Goal: Complete application form: Complete application form

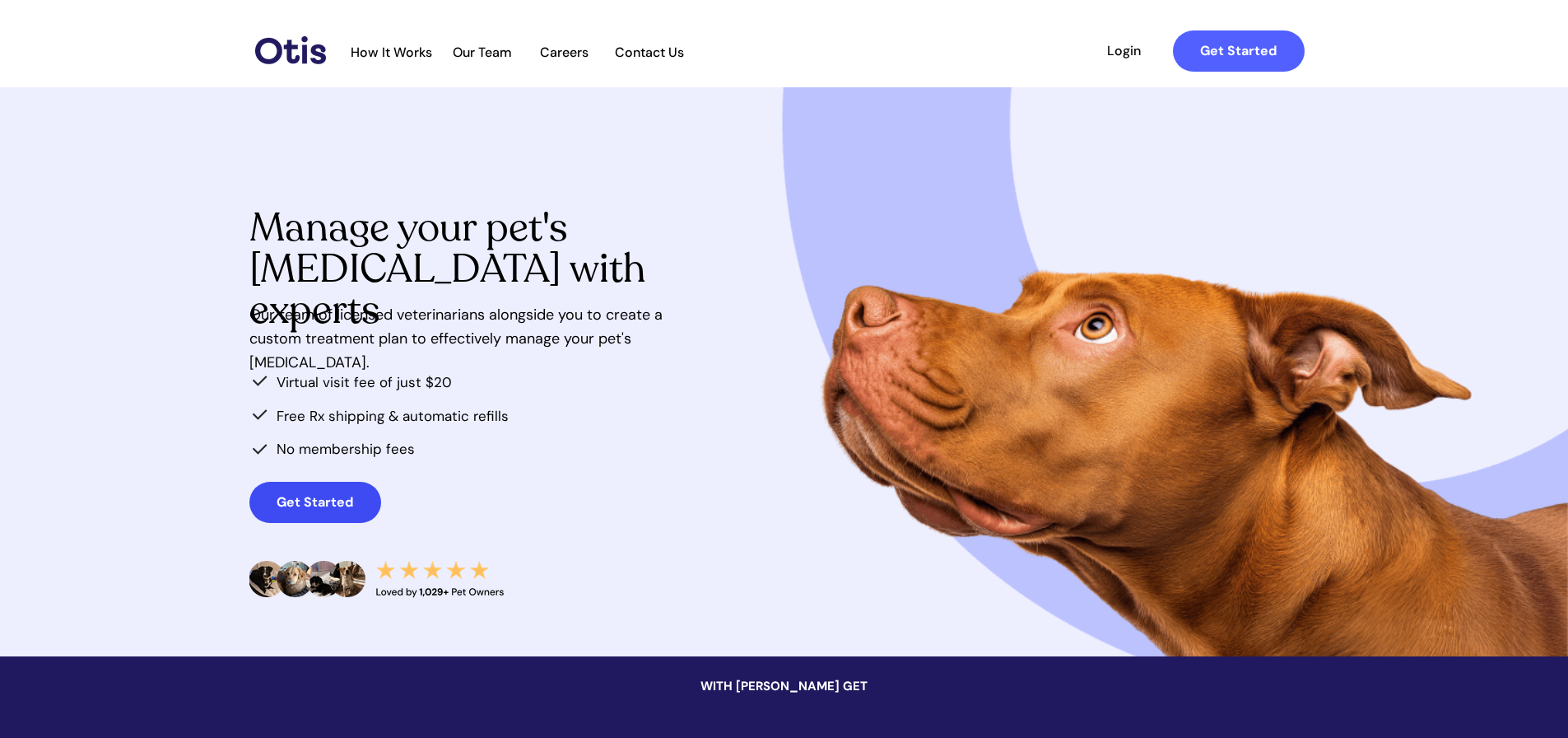
click at [308, 496] on strong "Get Started" at bounding box center [314, 501] width 76 height 17
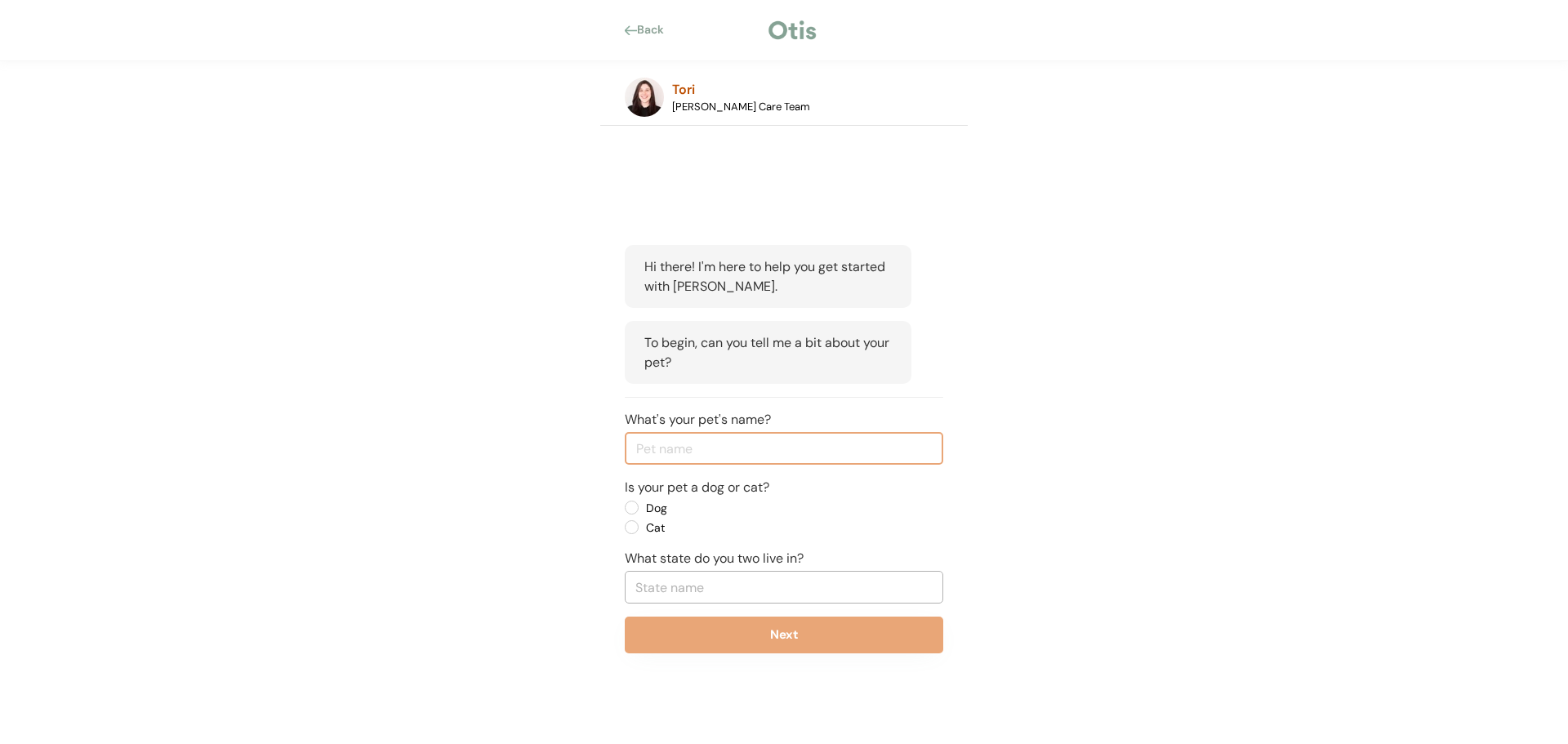
click at [725, 450] on input "input" at bounding box center [784, 448] width 319 height 33
type input "rye"
click at [641, 506] on label "Dog" at bounding box center [714, 507] width 147 height 12
click at [623, 506] on input "Dog" at bounding box center [618, 507] width 11 height 11
radio input "true"
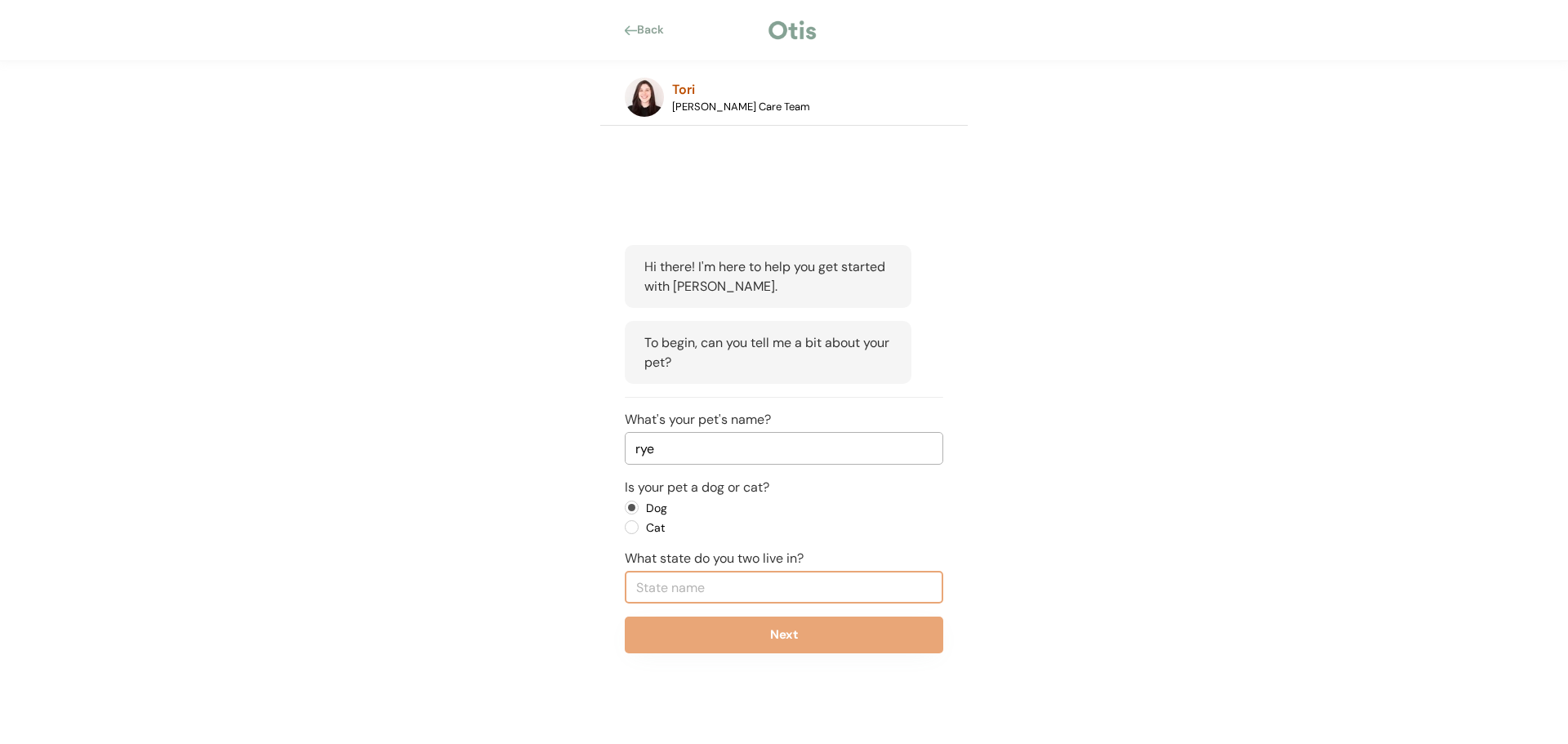
click at [725, 594] on input "text" at bounding box center [784, 586] width 319 height 33
type input "pen"
type input "pennsylvania"
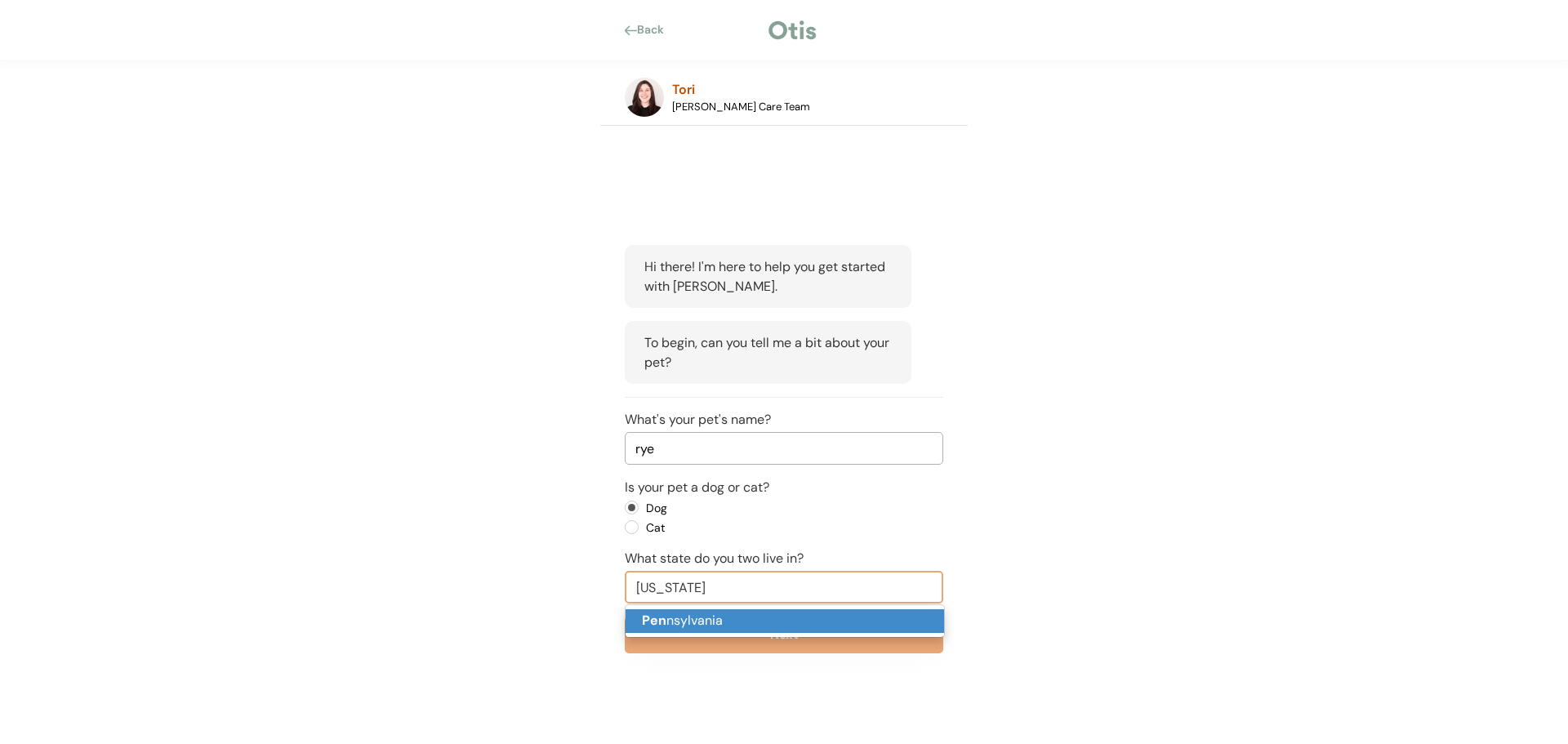
type input "Pennsylvania"
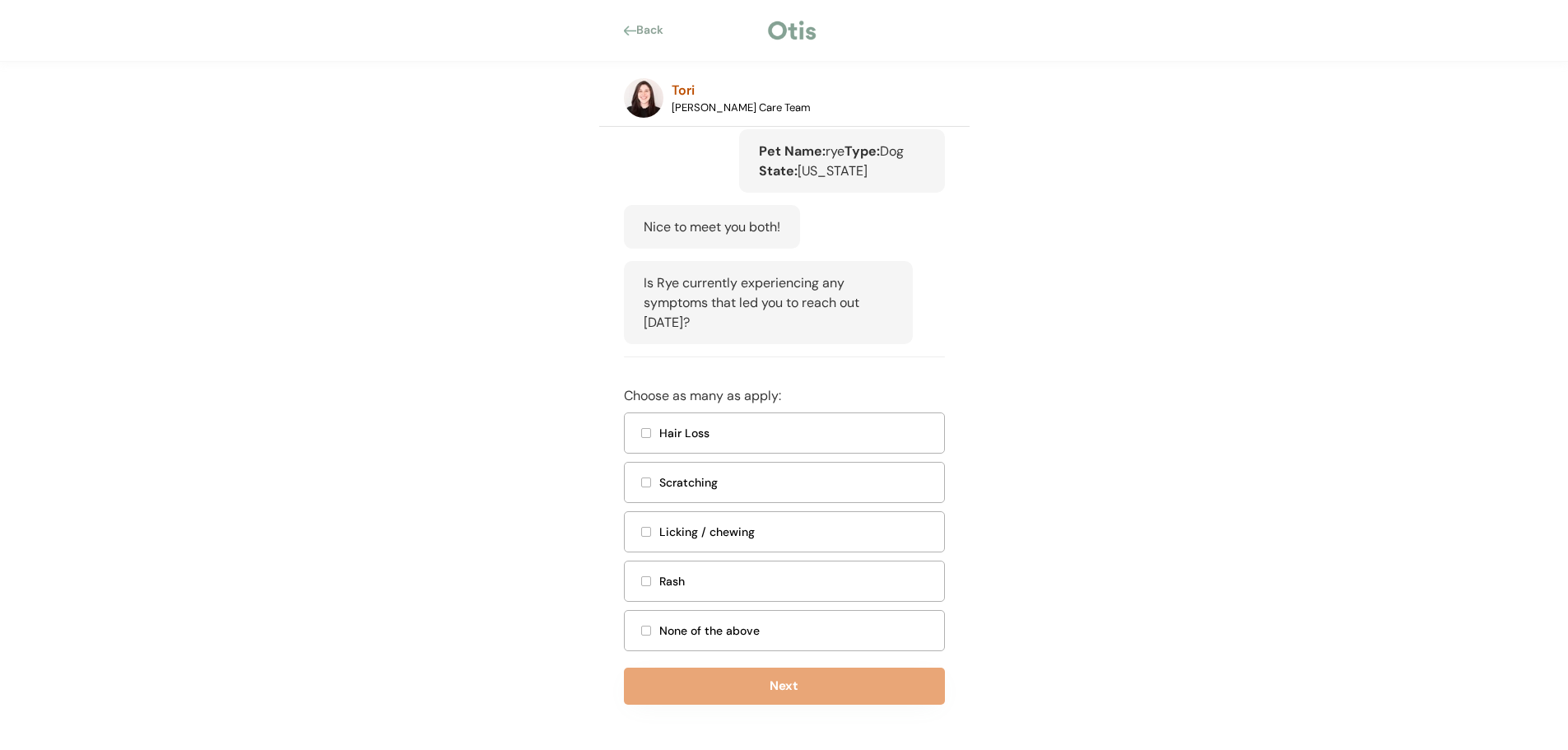
scroll to position [308, 0]
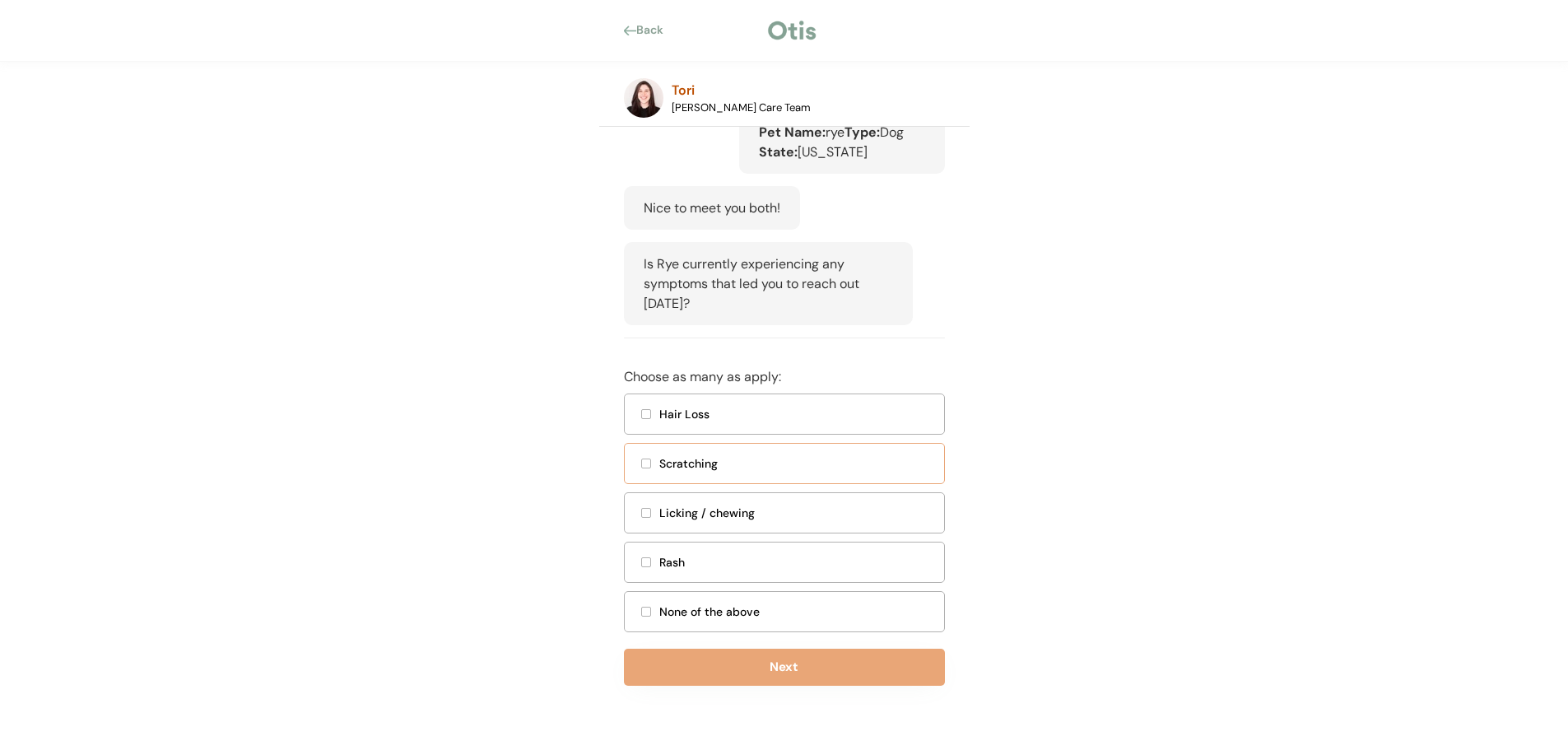
click at [645, 461] on div at bounding box center [645, 463] width 8 height 8
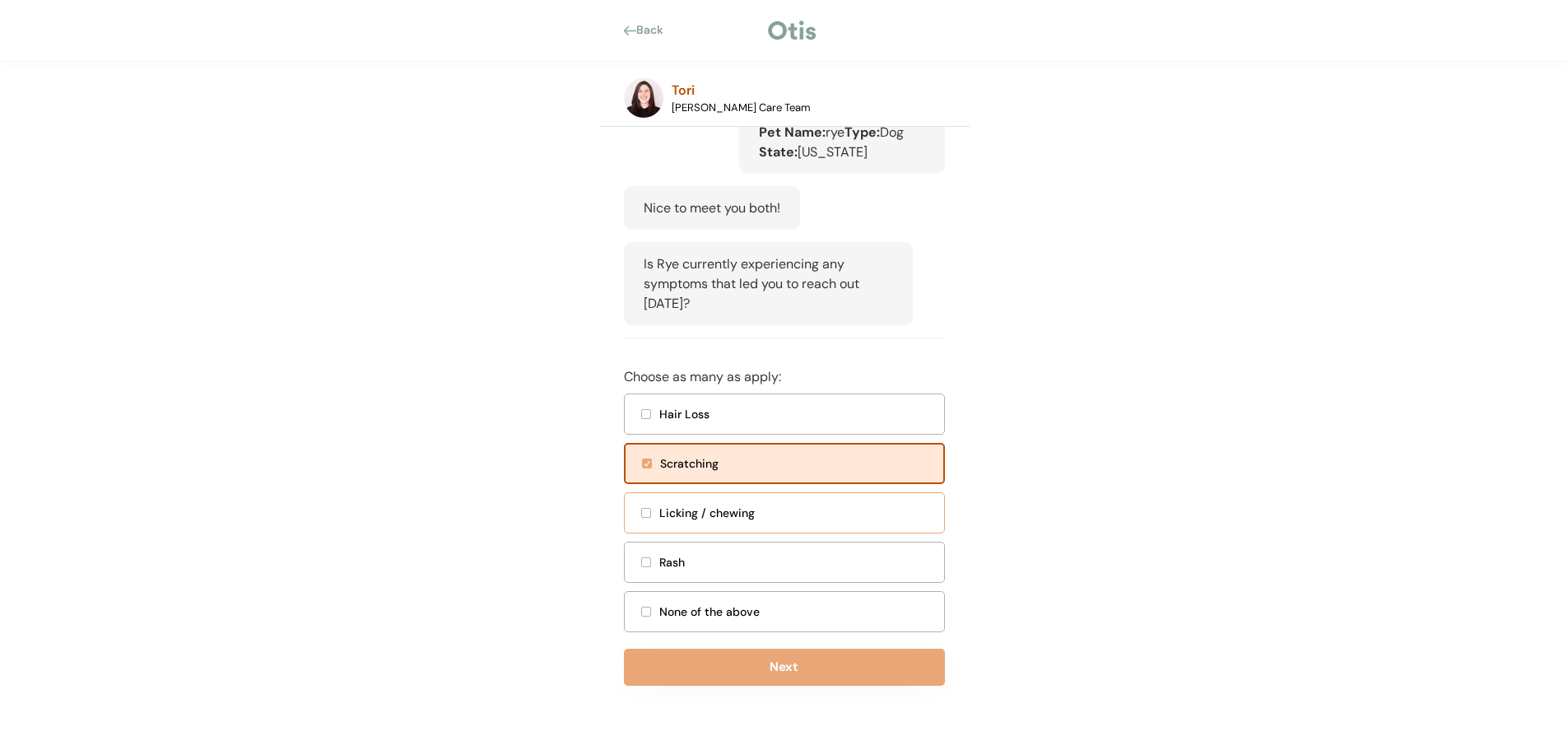
click at [649, 511] on div at bounding box center [645, 512] width 8 height 8
click at [646, 413] on div at bounding box center [645, 414] width 8 height 8
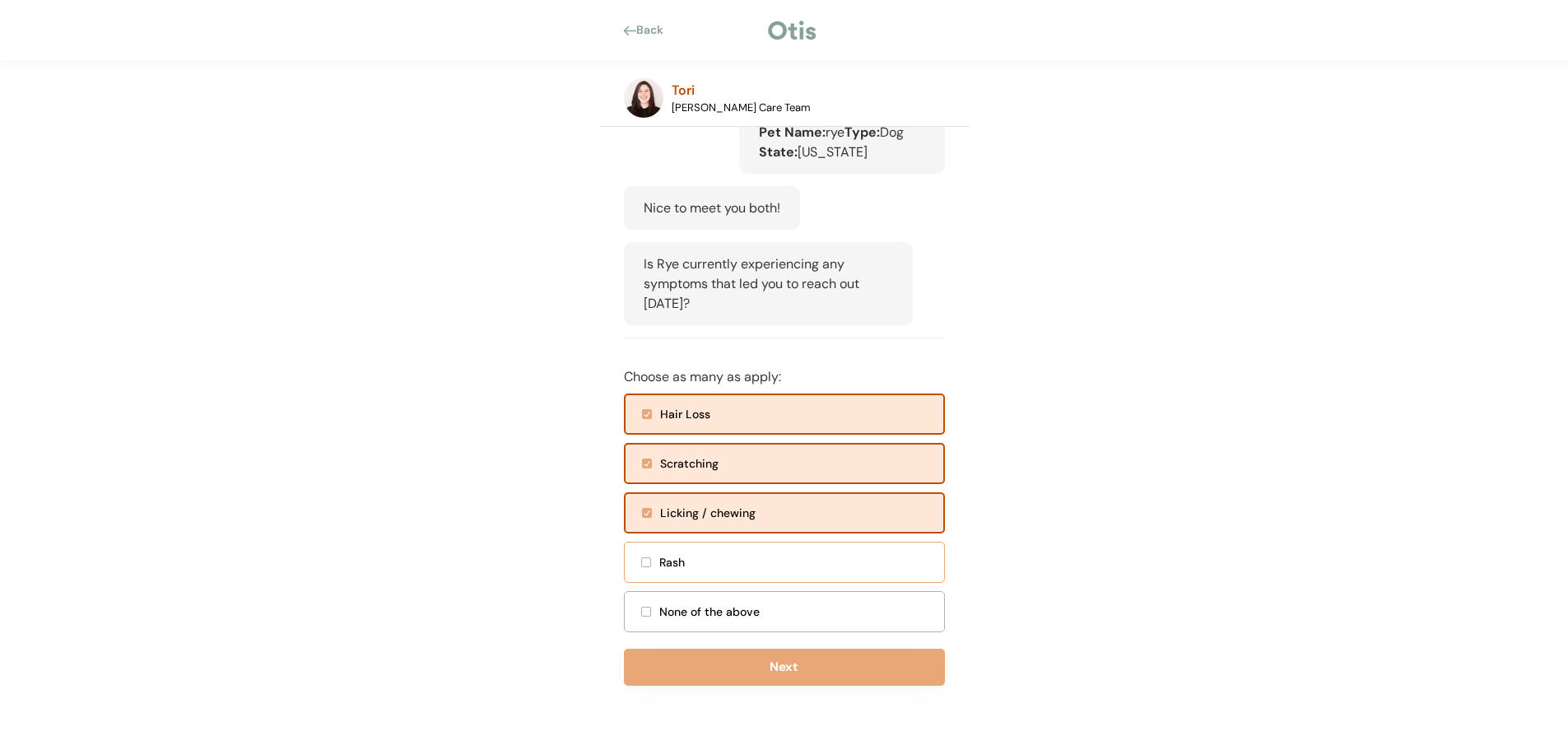
click at [649, 555] on div "Rash" at bounding box center [784, 562] width 321 height 41
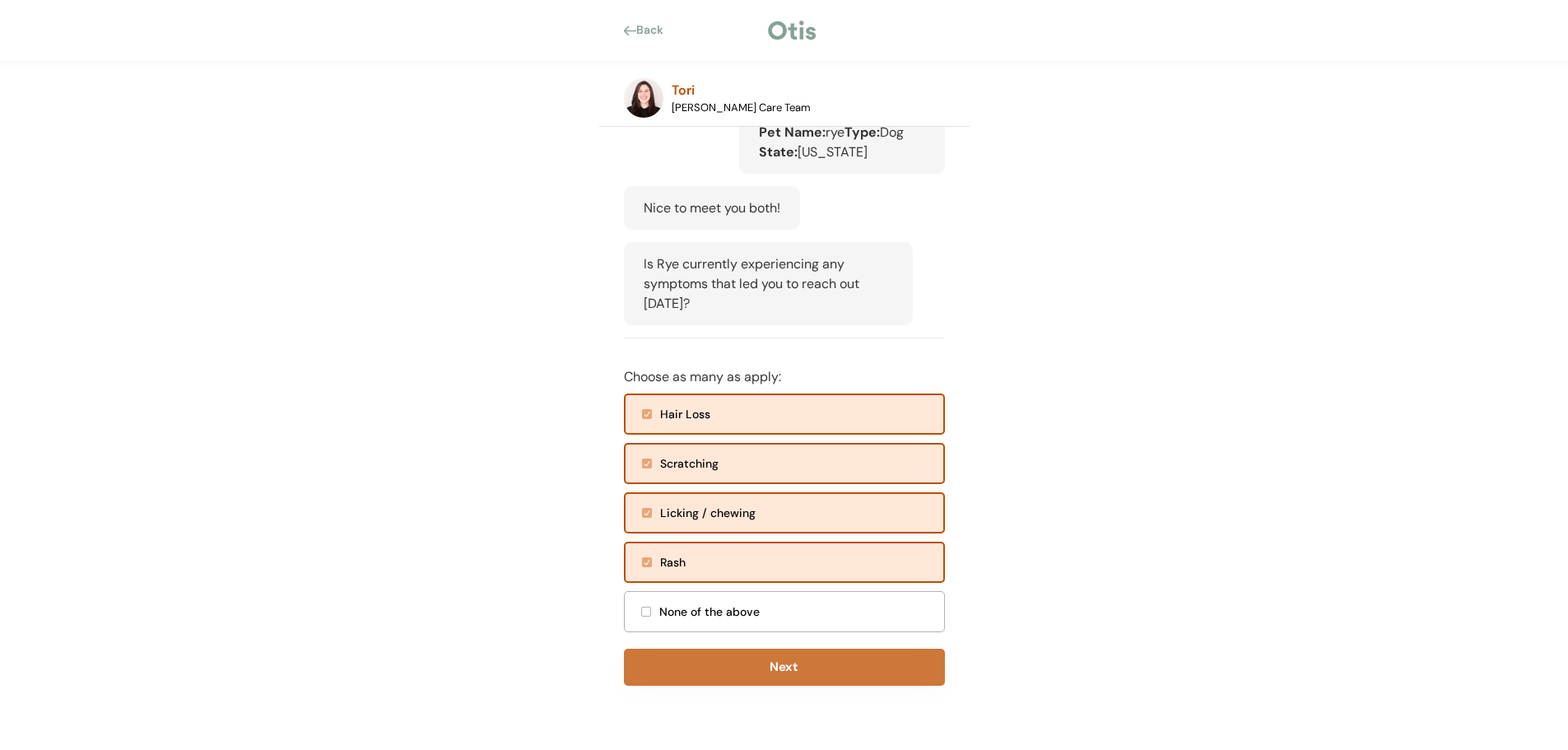
click at [809, 679] on button "Next" at bounding box center [784, 667] width 321 height 37
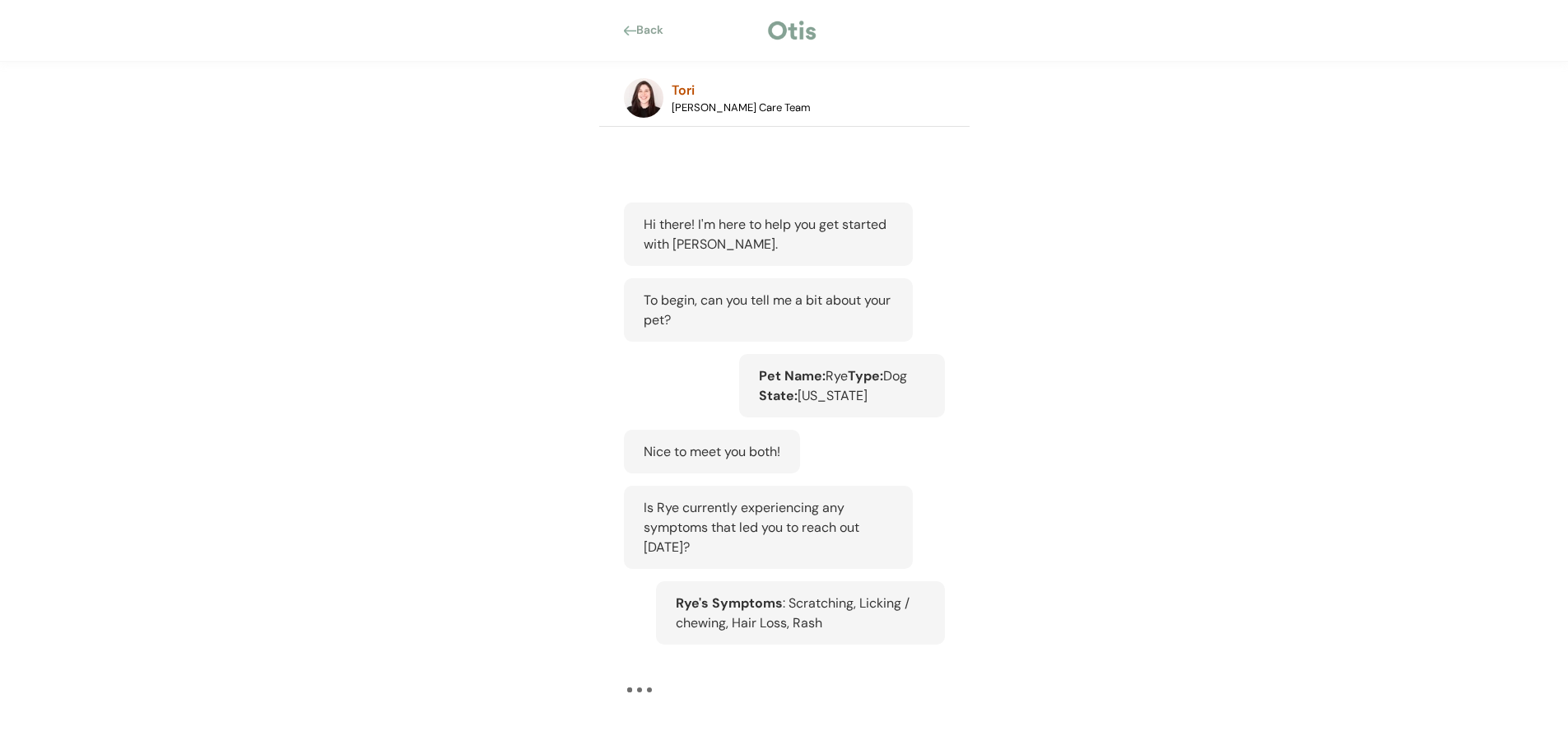
scroll to position [397, 0]
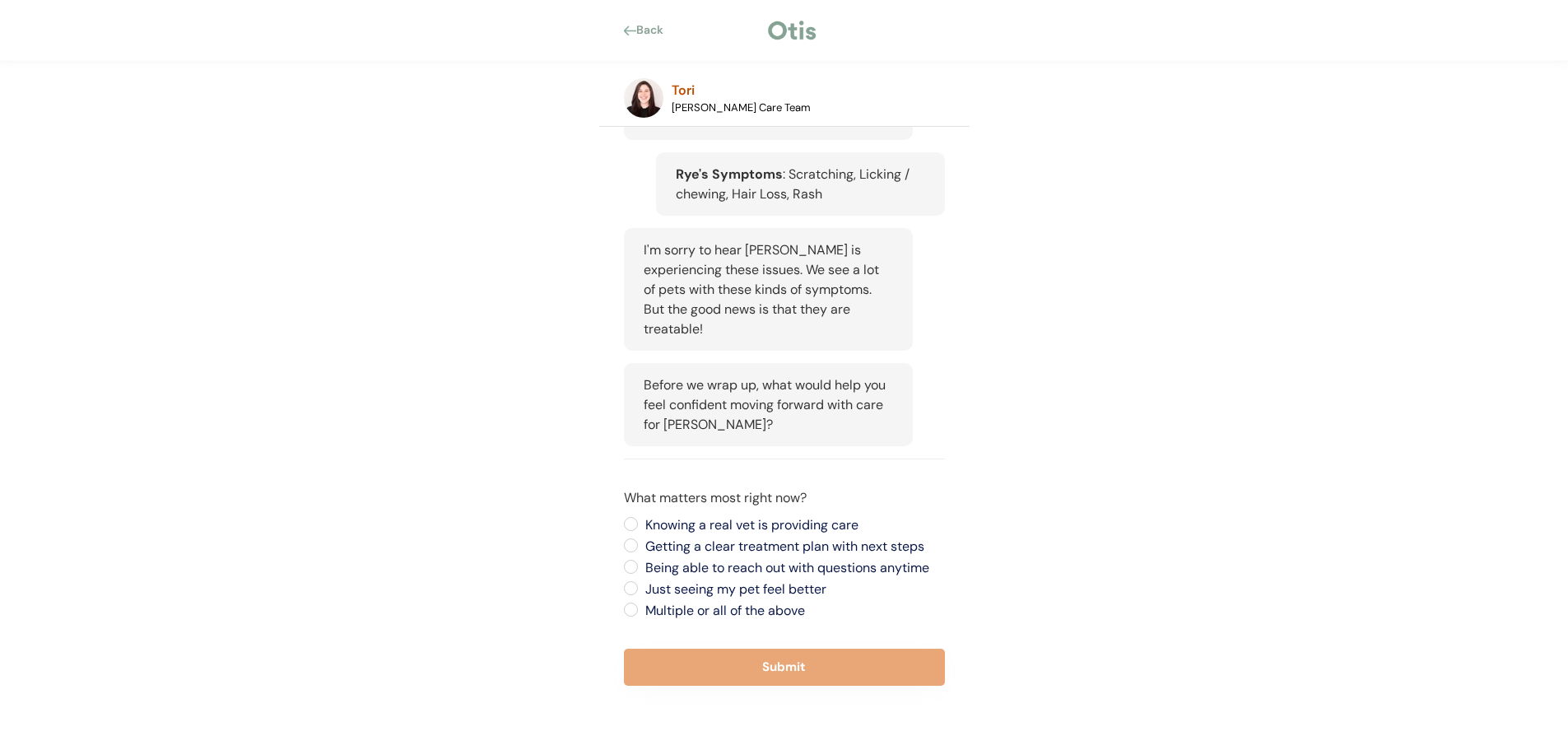
click at [641, 589] on label "Just seeing my pet feel better" at bounding box center [793, 589] width 304 height 13
click at [622, 529] on input "Just seeing my pet feel better" at bounding box center [617, 524] width 11 height 11
radio input "true"
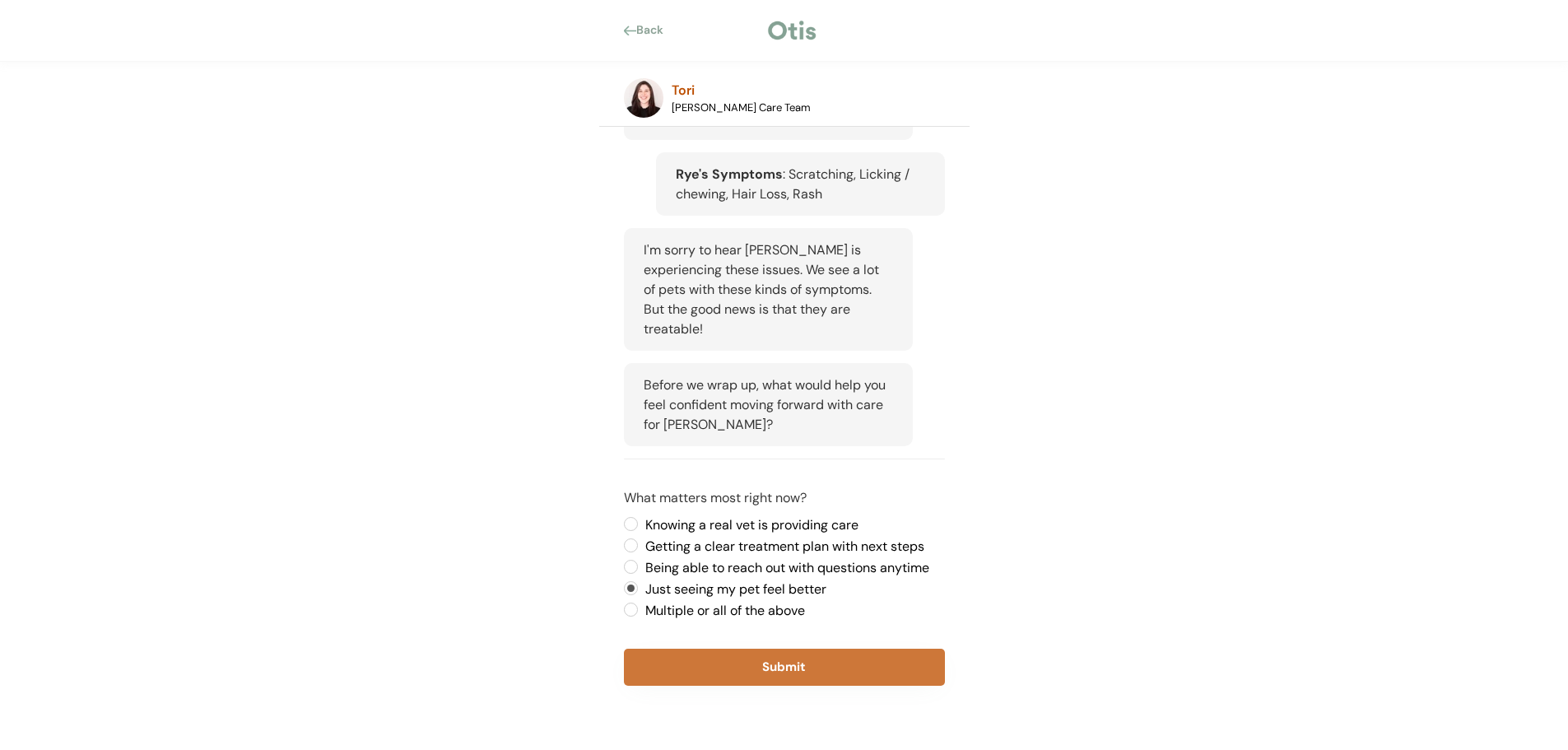
click at [845, 676] on button "Submit" at bounding box center [784, 667] width 321 height 37
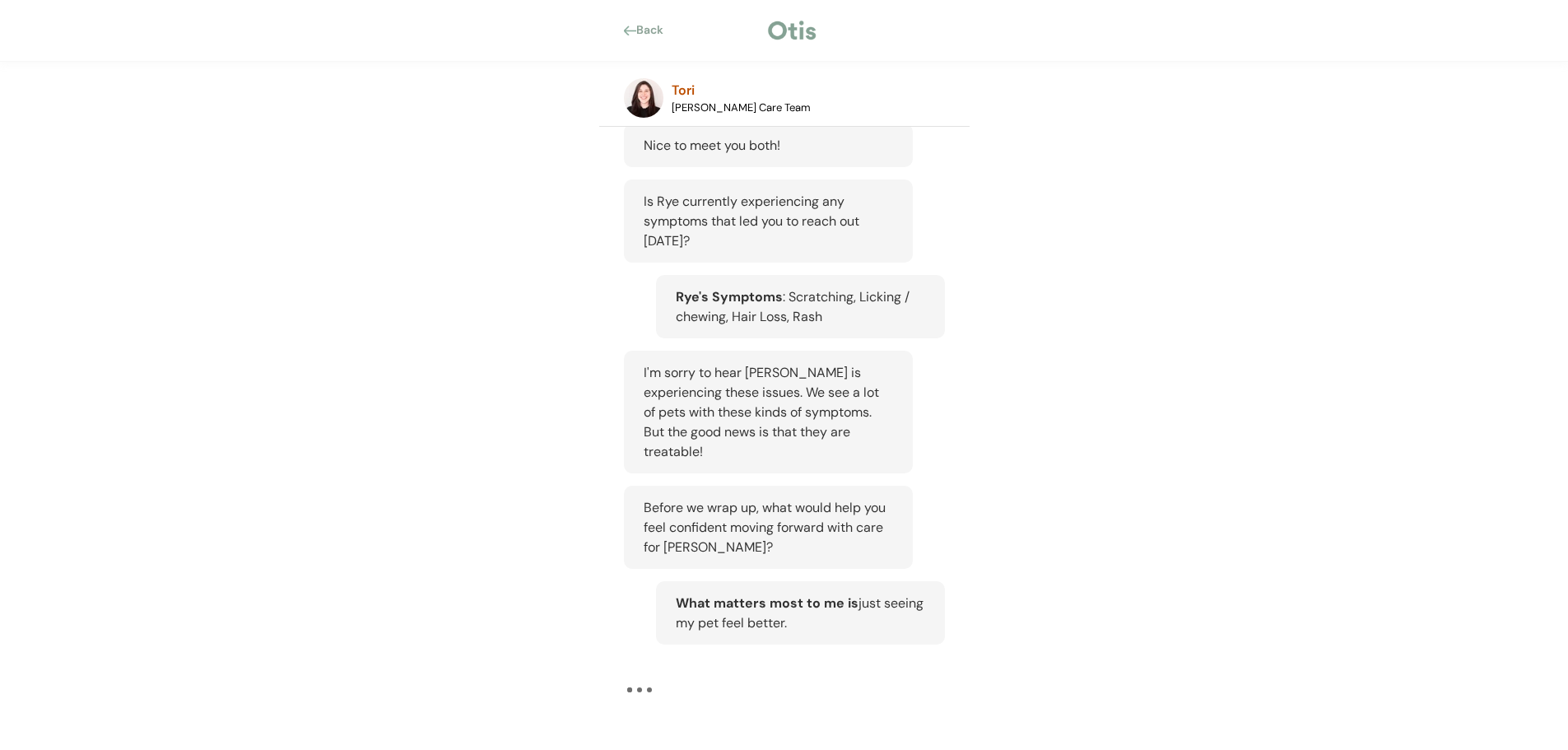
scroll to position [275, 0]
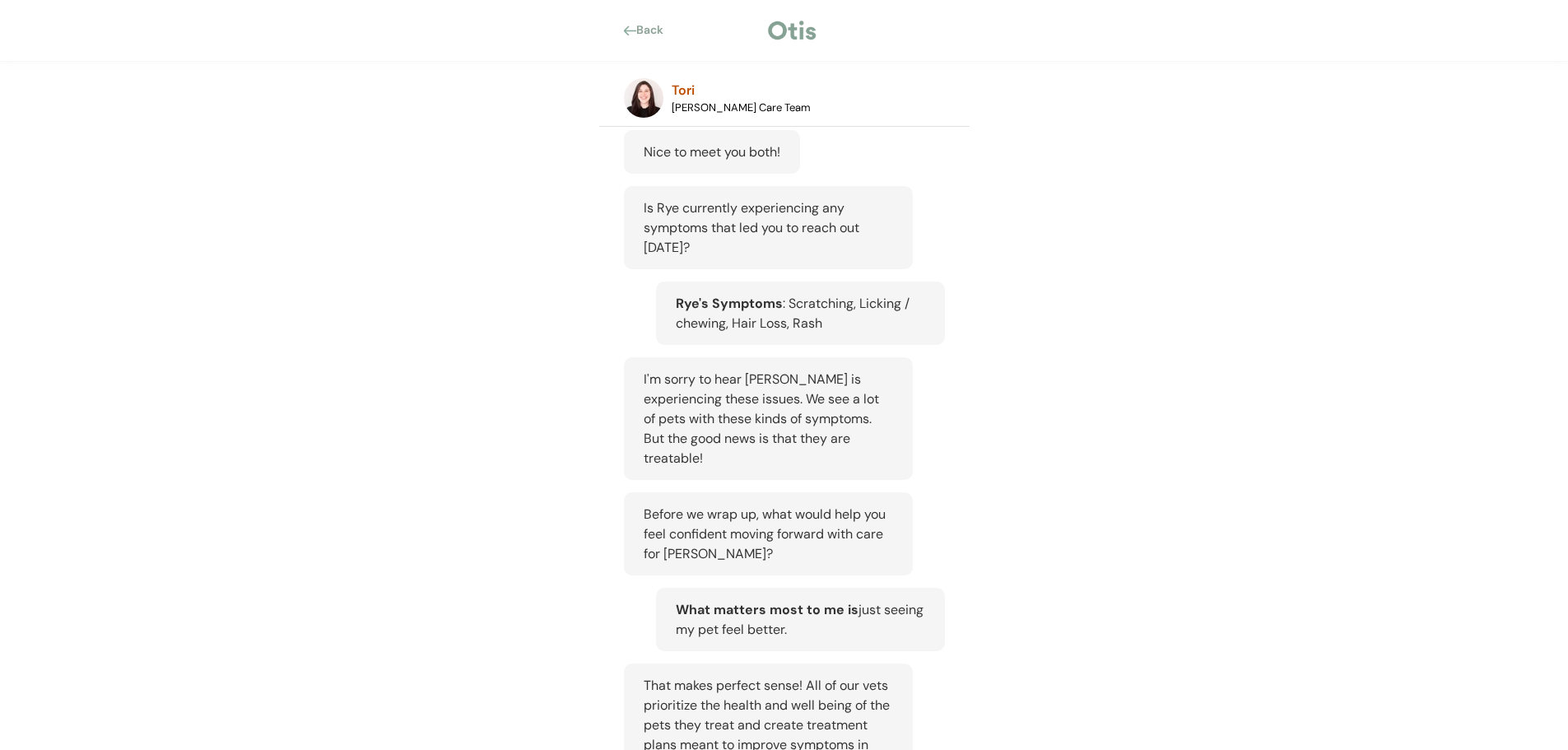
scroll to position [241, 0]
